Goal: Task Accomplishment & Management: Manage account settings

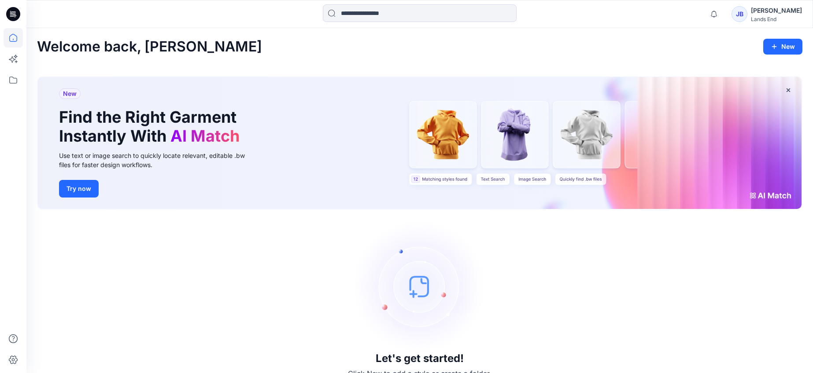
click at [774, 14] on div "[PERSON_NAME]" at bounding box center [776, 10] width 51 height 11
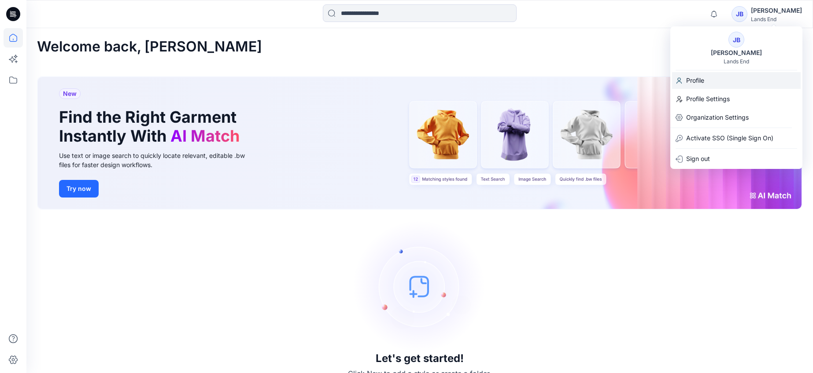
click at [690, 80] on p "Profile" at bounding box center [695, 80] width 18 height 17
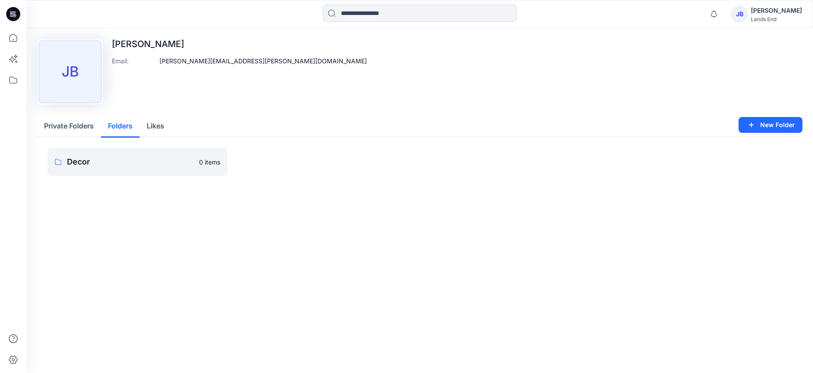
click at [116, 127] on button "Folders" at bounding box center [120, 126] width 39 height 22
click at [161, 127] on button "Likes" at bounding box center [156, 126] width 32 height 22
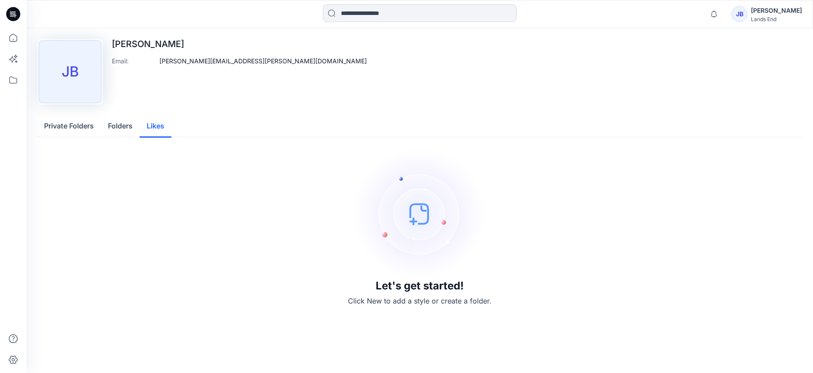
drag, startPoint x: 57, startPoint y: 125, endPoint x: 59, endPoint y: 107, distance: 18.2
click at [57, 125] on button "Private Folders" at bounding box center [69, 126] width 64 height 22
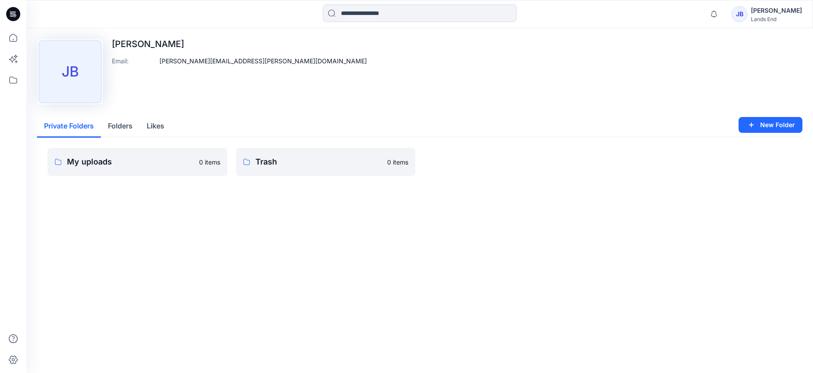
click at [770, 14] on div "[PERSON_NAME]" at bounding box center [776, 10] width 51 height 11
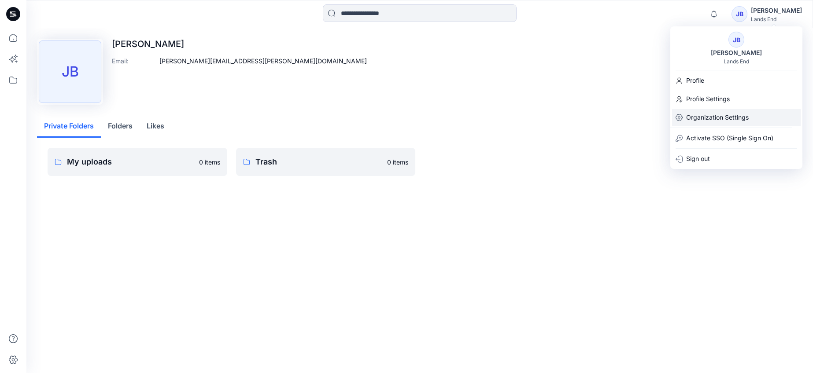
click at [709, 113] on p "Organization Settings" at bounding box center [717, 117] width 63 height 17
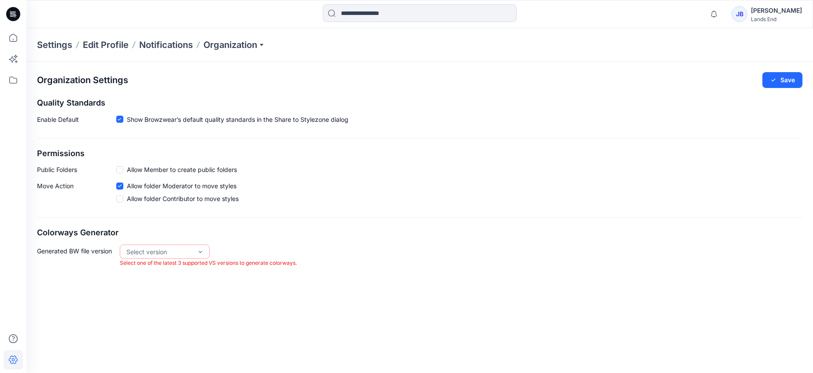
click at [121, 170] on span at bounding box center [119, 169] width 7 height 7
click at [360, 183] on div "Move Action Allow folder Moderator to move styles Allow folder Contributor to m…" at bounding box center [419, 194] width 765 height 26
click at [120, 200] on span at bounding box center [119, 199] width 7 height 7
click at [787, 78] on button "Save" at bounding box center [782, 80] width 40 height 16
click at [439, 214] on div "Organization Settings Save Quality Standards Enable Default Show Browzwear’s de…" at bounding box center [419, 170] width 786 height 217
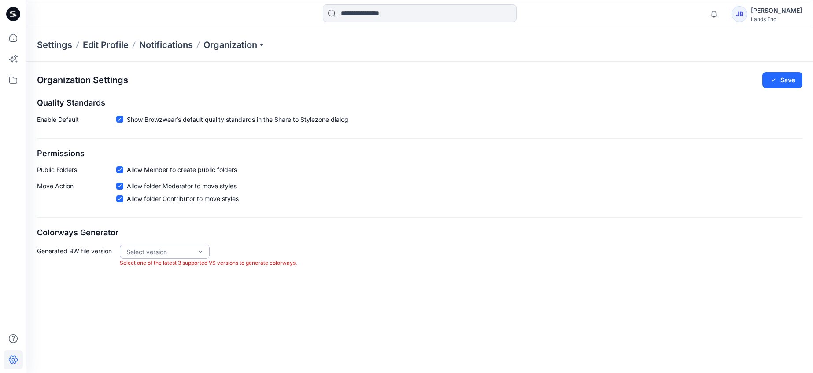
click at [768, 16] on div "Lands End" at bounding box center [776, 19] width 51 height 7
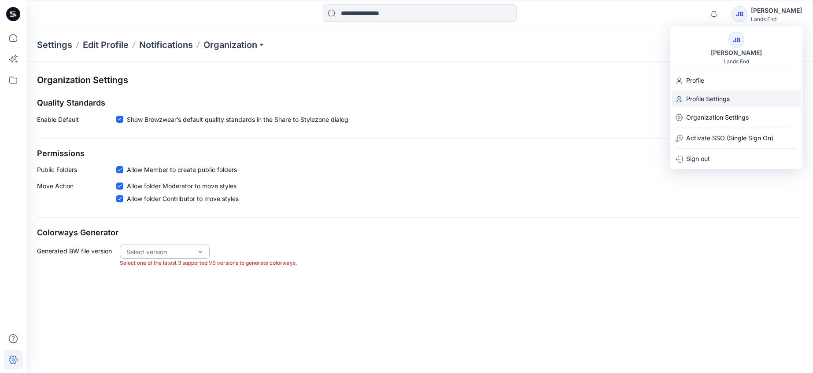
click at [709, 97] on p "Profile Settings" at bounding box center [708, 99] width 44 height 17
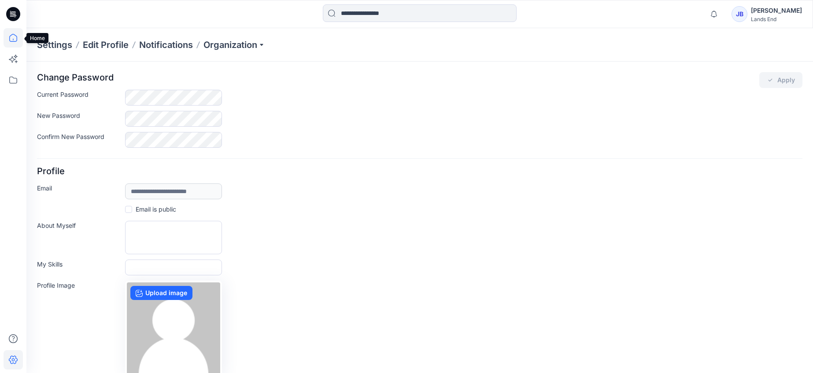
click at [12, 36] on icon at bounding box center [13, 37] width 19 height 19
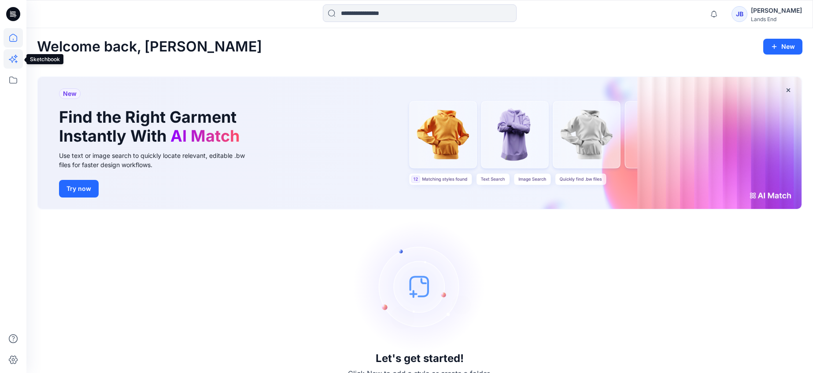
click at [12, 61] on icon at bounding box center [12, 59] width 7 height 7
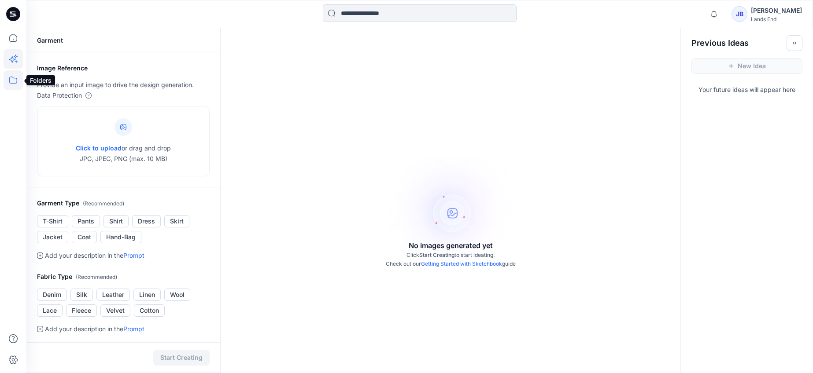
click at [14, 81] on icon at bounding box center [13, 79] width 19 height 19
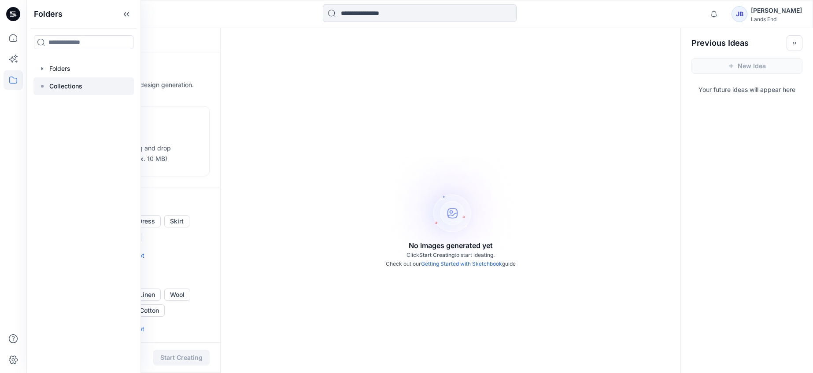
drag, startPoint x: 43, startPoint y: 69, endPoint x: 75, endPoint y: 96, distance: 41.8
click at [43, 69] on icon "button" at bounding box center [42, 68] width 7 height 7
click at [12, 37] on icon at bounding box center [13, 37] width 19 height 19
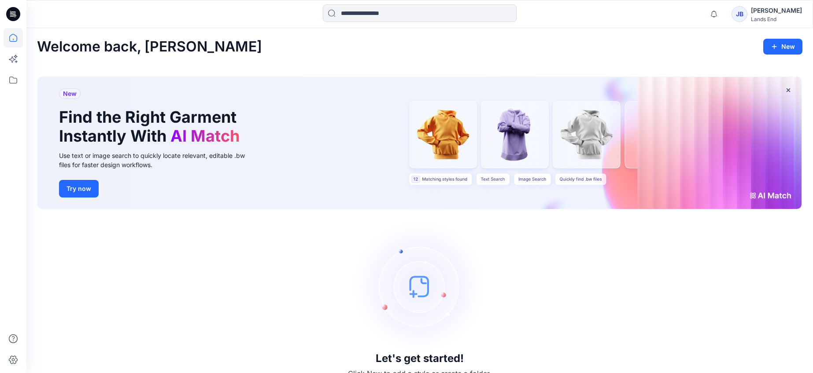
click at [779, 12] on div "[PERSON_NAME]" at bounding box center [776, 10] width 51 height 11
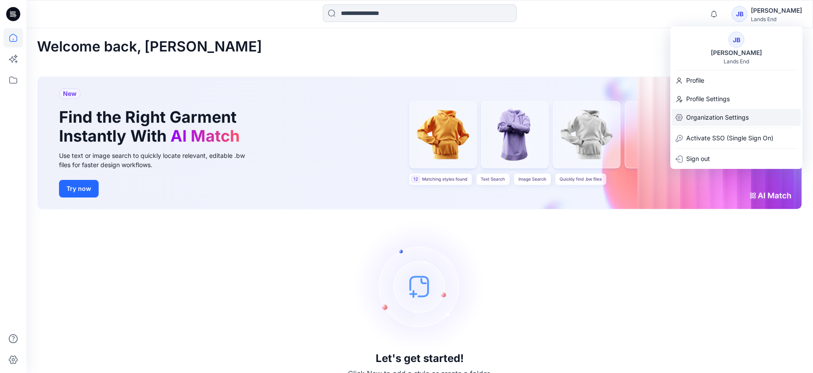
click at [732, 114] on p "Organization Settings" at bounding box center [717, 117] width 63 height 17
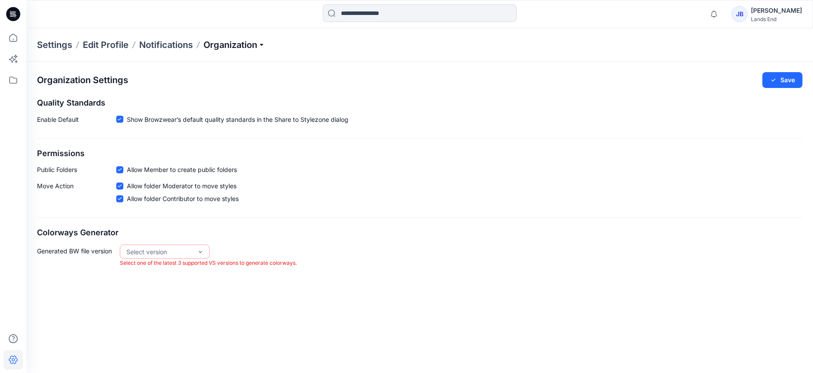
click at [264, 43] on p "Organization" at bounding box center [234, 45] width 62 height 12
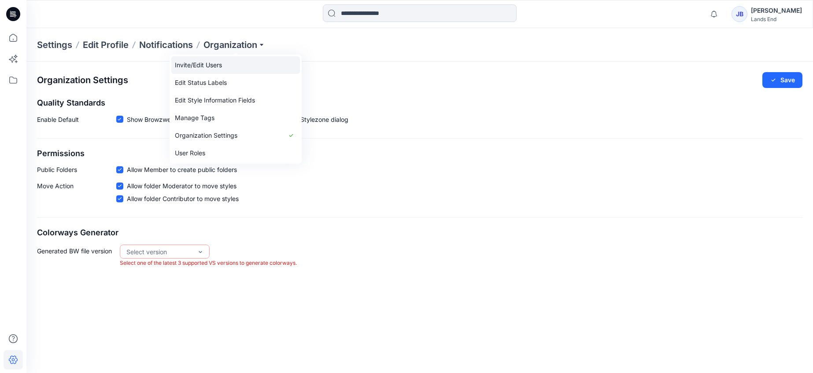
click at [219, 65] on link "Invite/Edit Users" at bounding box center [235, 65] width 129 height 18
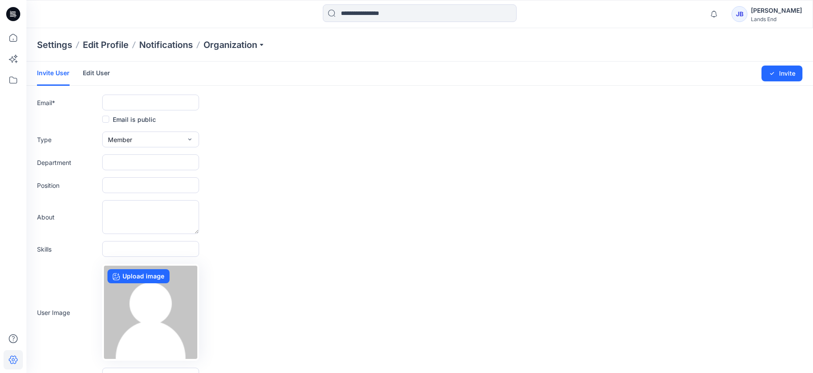
click at [98, 70] on link "Edit User" at bounding box center [96, 73] width 27 height 23
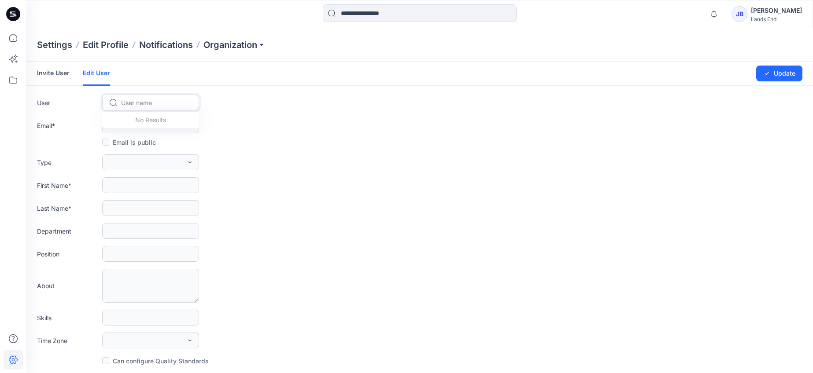
click at [126, 100] on div at bounding box center [156, 102] width 70 height 11
type input "*"
type input "********"
click at [118, 122] on div "MK" at bounding box center [113, 121] width 12 height 12
type input "**********"
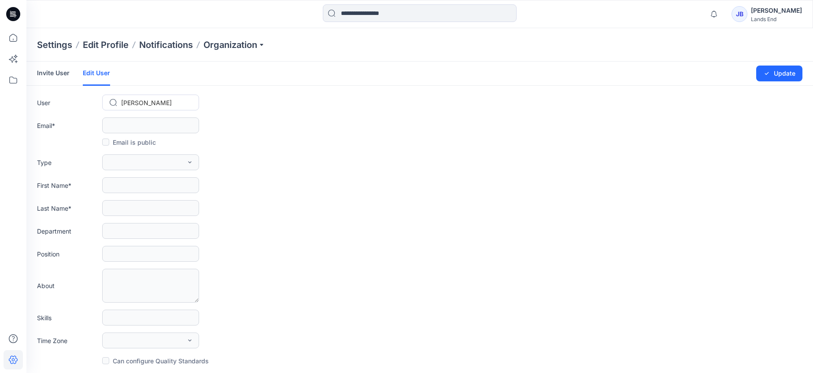
type input "*****"
type input "********"
type input "**********"
click at [191, 162] on icon "button" at bounding box center [189, 163] width 3 height 2
click at [122, 215] on span "Admin" at bounding box center [118, 218] width 18 height 9
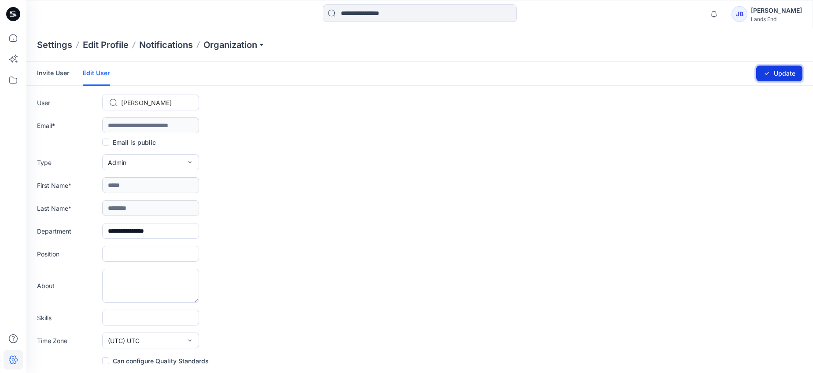
click at [783, 69] on button "Update" at bounding box center [779, 74] width 46 height 16
